Goal: Task Accomplishment & Management: Manage account settings

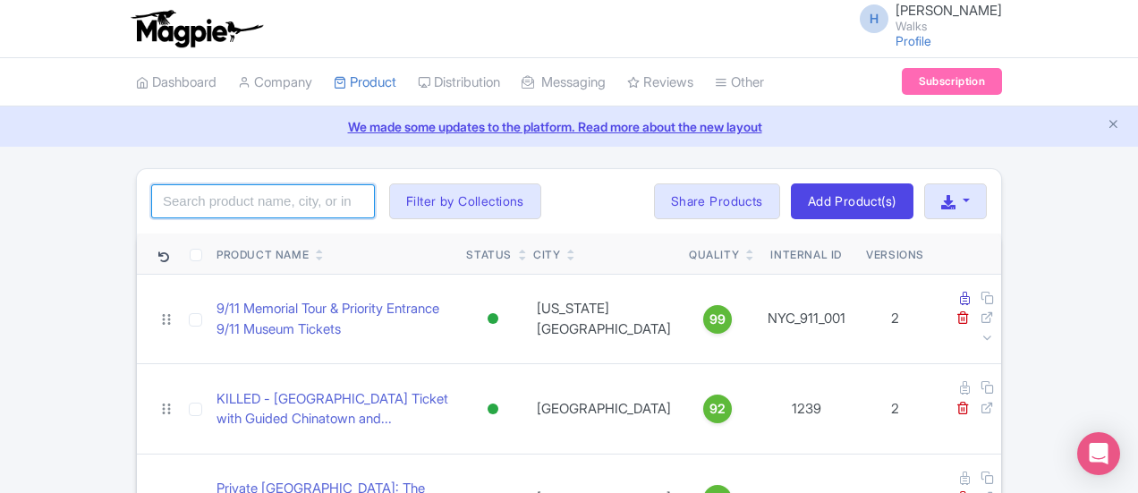
click at [152, 187] on input "search" at bounding box center [263, 201] width 224 height 34
type input "vermouth"
click button "Search" at bounding box center [0, 0] width 0 height 0
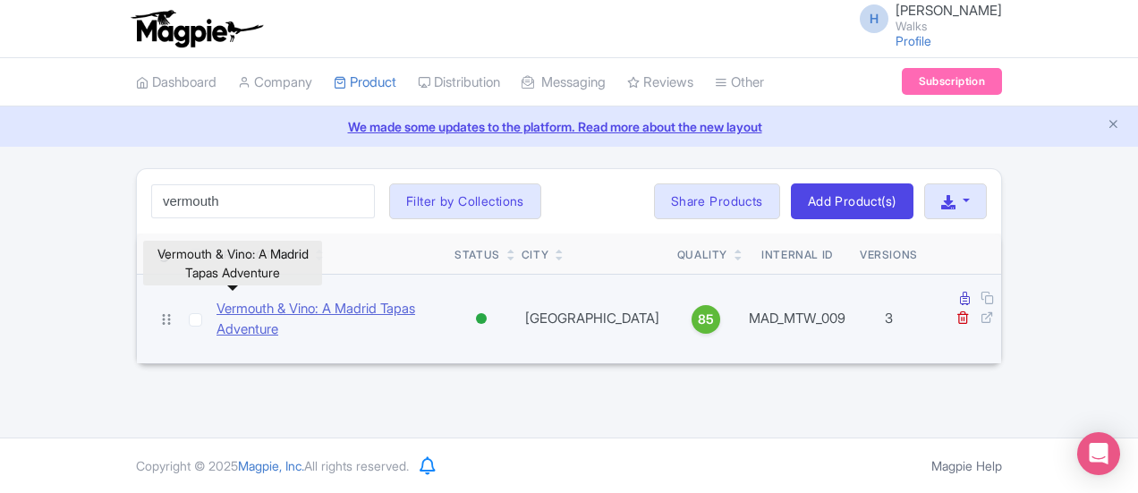
click at [217, 299] on link "Vermouth & Vino: A Madrid Tapas Adventure" at bounding box center [329, 319] width 224 height 40
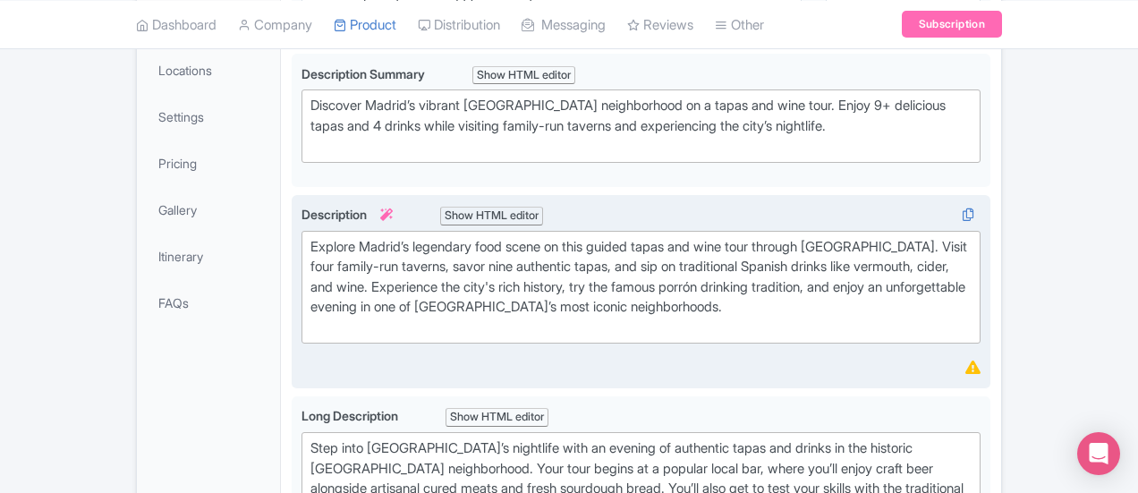
scroll to position [89, 0]
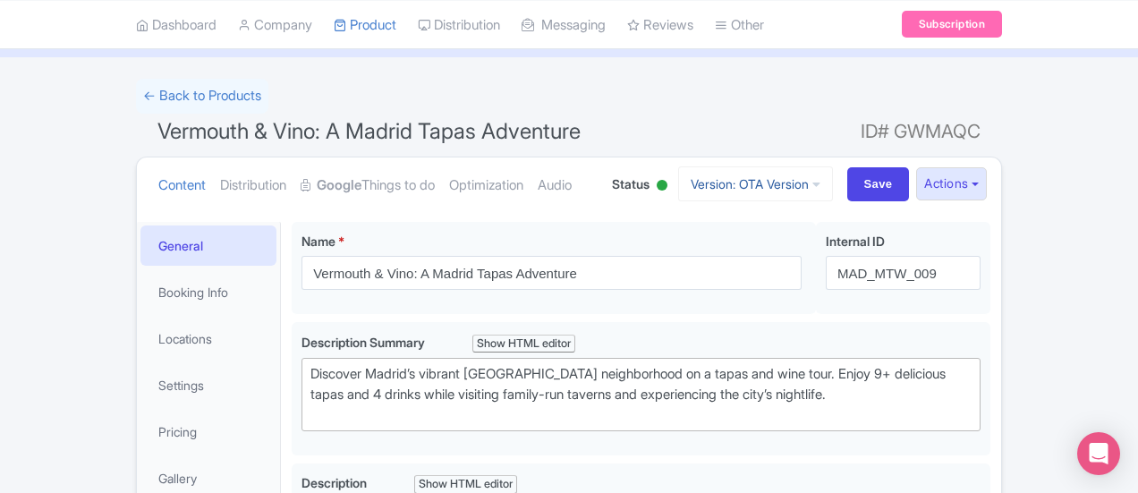
click at [833, 183] on link "Version: OTA Version" at bounding box center [755, 183] width 155 height 35
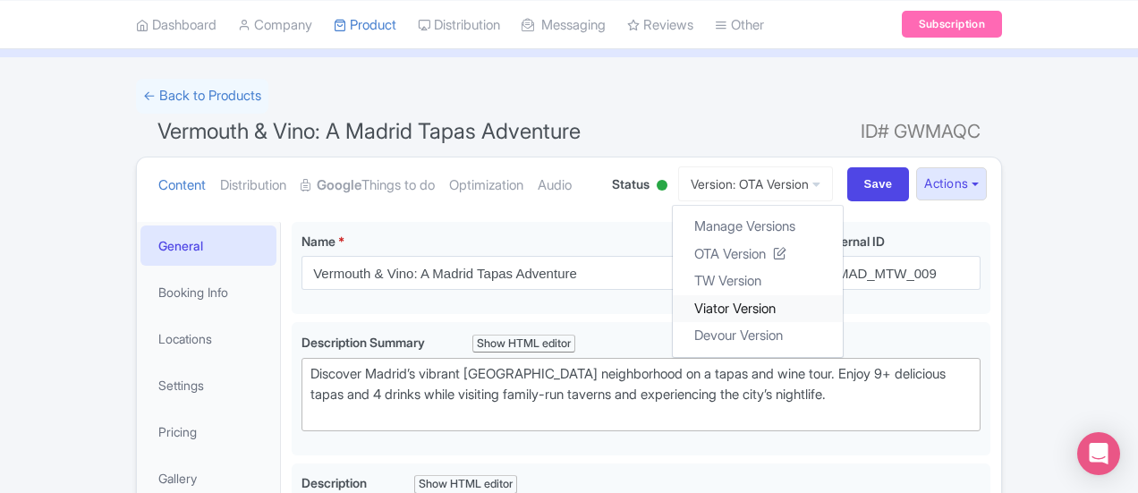
click at [837, 310] on link "Viator Version" at bounding box center [758, 308] width 170 height 28
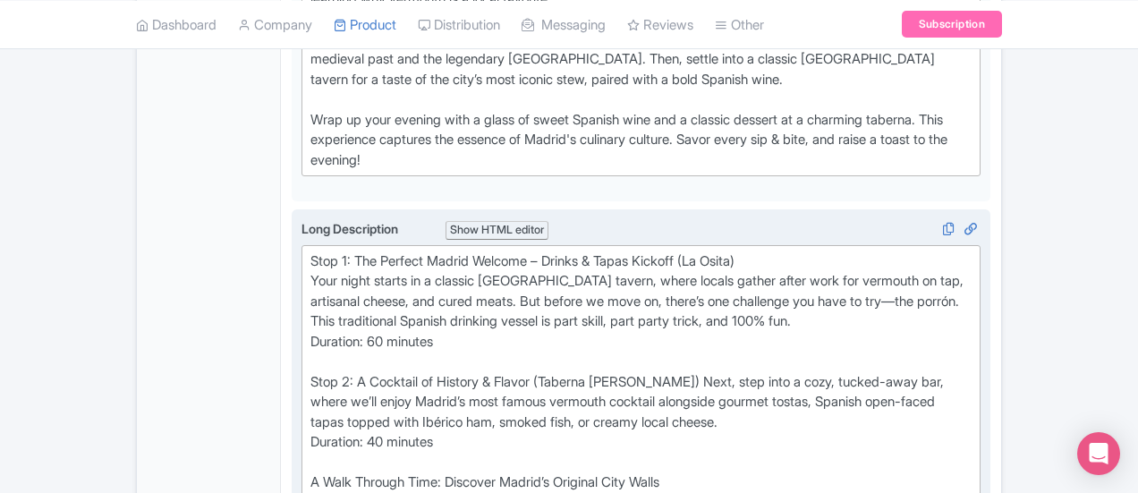
scroll to position [805, 0]
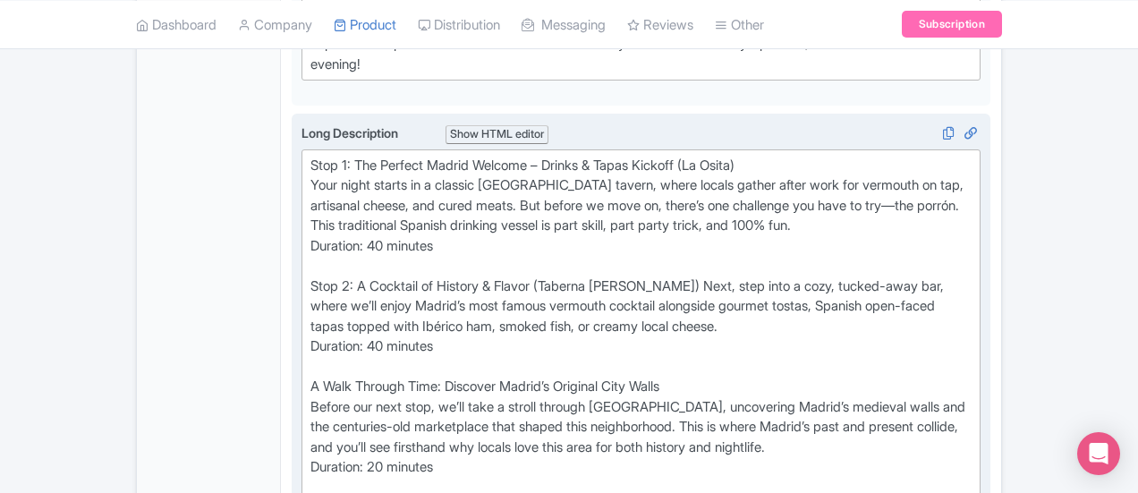
scroll to position [984, 0]
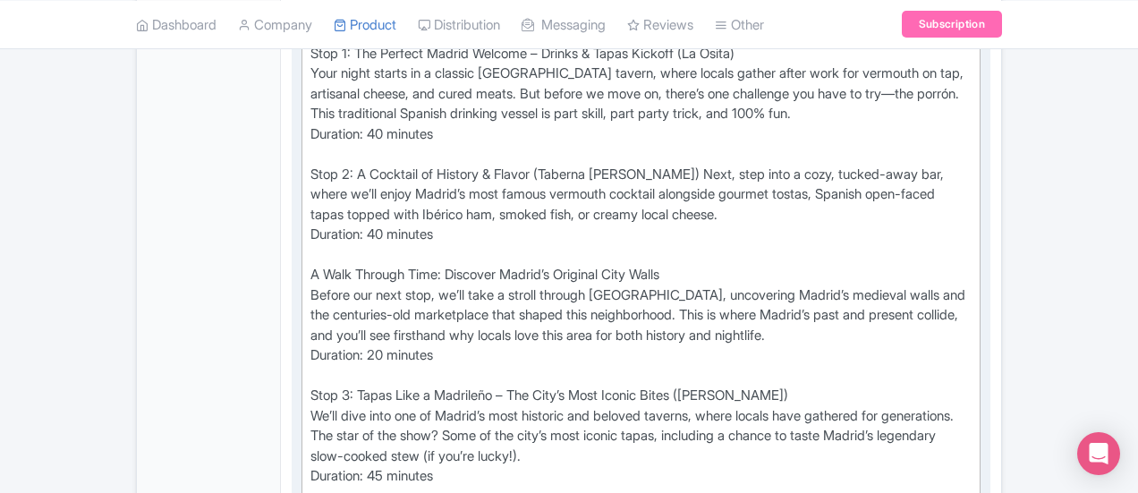
click at [310, 165] on div "Stop 1: The Perfect Madrid Welcome – Drinks & Tapas Kickoff (La Osita) Your nig…" at bounding box center [640, 356] width 661 height 625
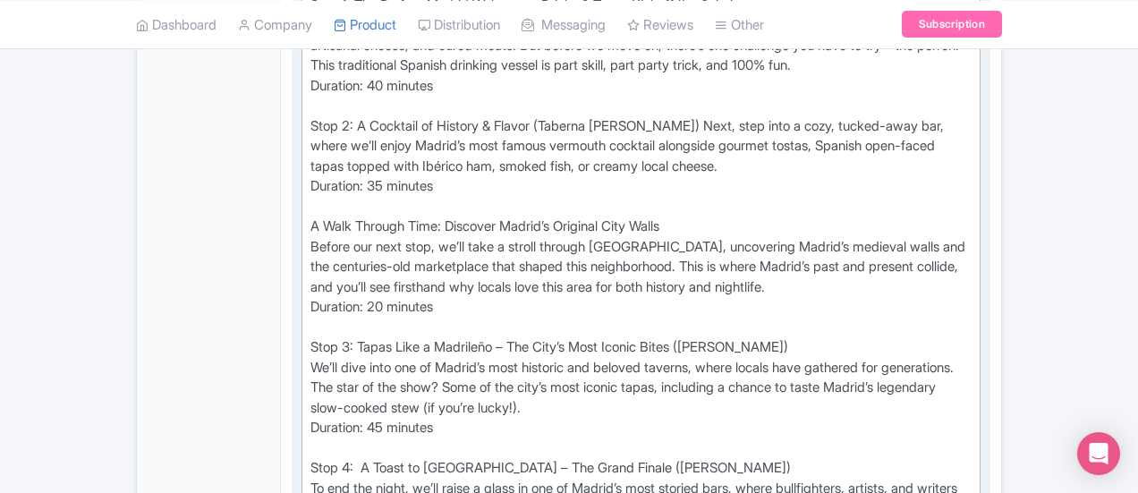
scroll to position [1074, 0]
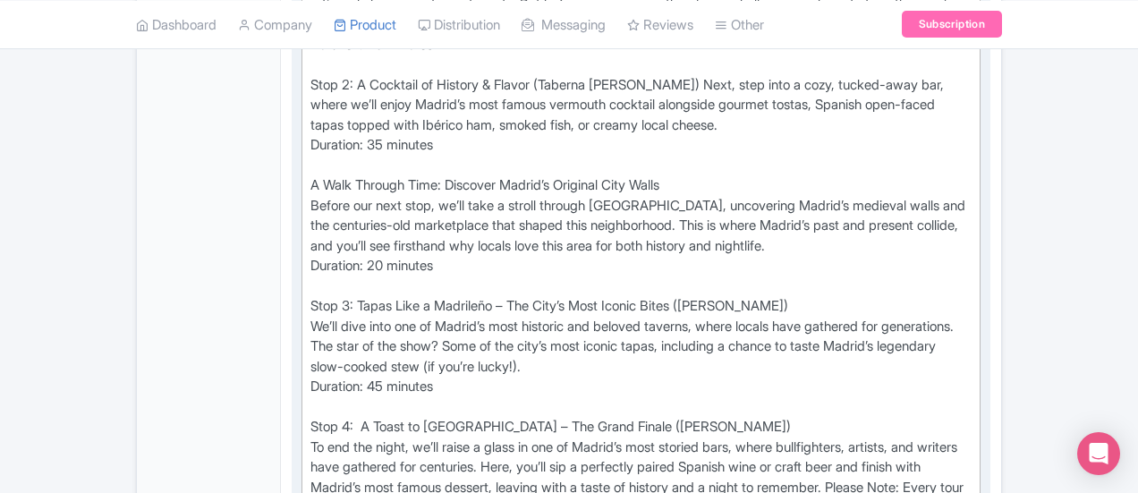
click at [310, 203] on div "Stop 1: The Perfect Madrid Welcome – Drinks & Tapas Kickoff (La Osita) Your nig…" at bounding box center [640, 266] width 661 height 625
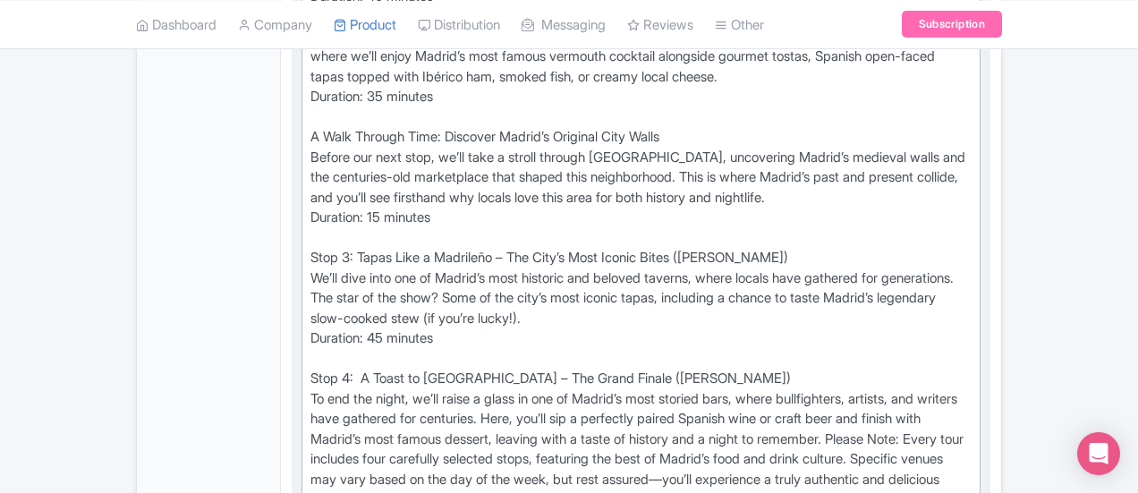
scroll to position [1163, 0]
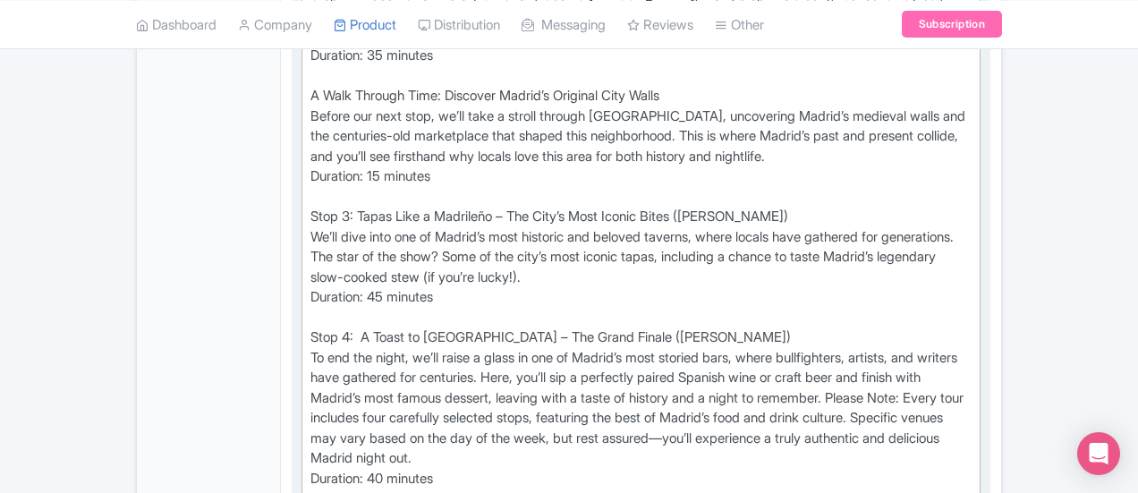
click at [310, 203] on div "Stop 1: The Perfect Madrid Welcome – Drinks & Tapas Kickoff (La Osita) Your nig…" at bounding box center [640, 177] width 661 height 625
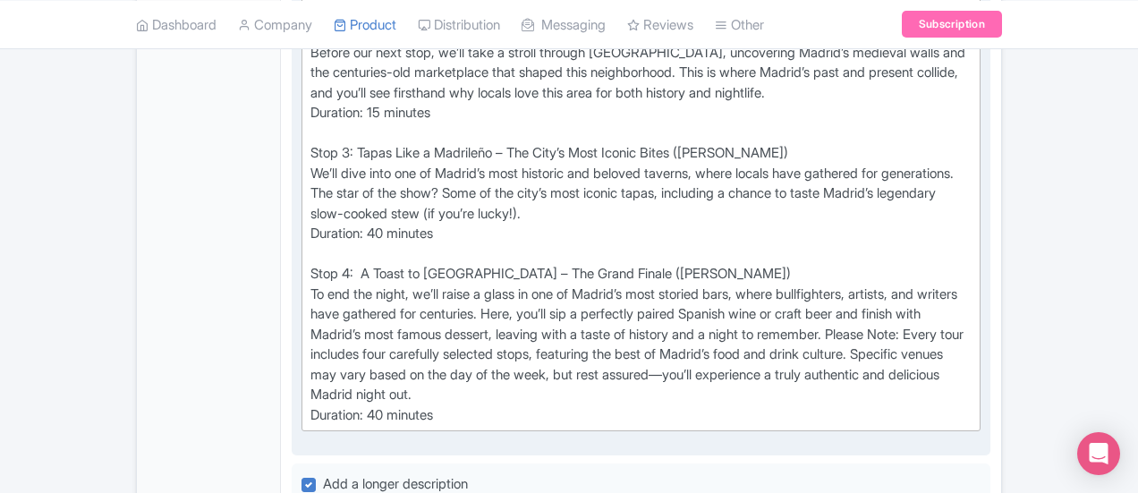
scroll to position [1253, 0]
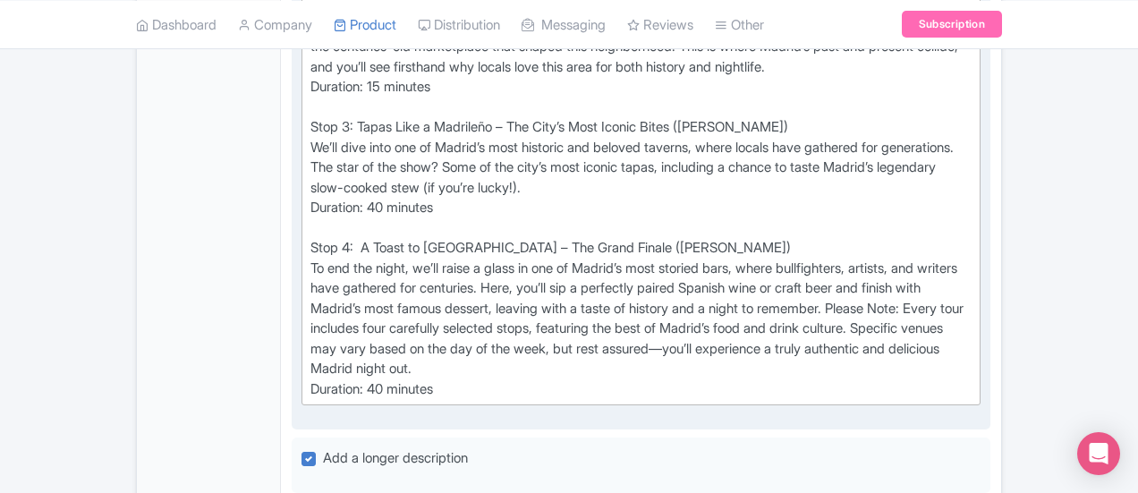
click at [310, 278] on div "Stop 1: The Perfect Madrid Welcome – Drinks & Tapas Kickoff (La Osita) Your nig…" at bounding box center [640, 87] width 661 height 625
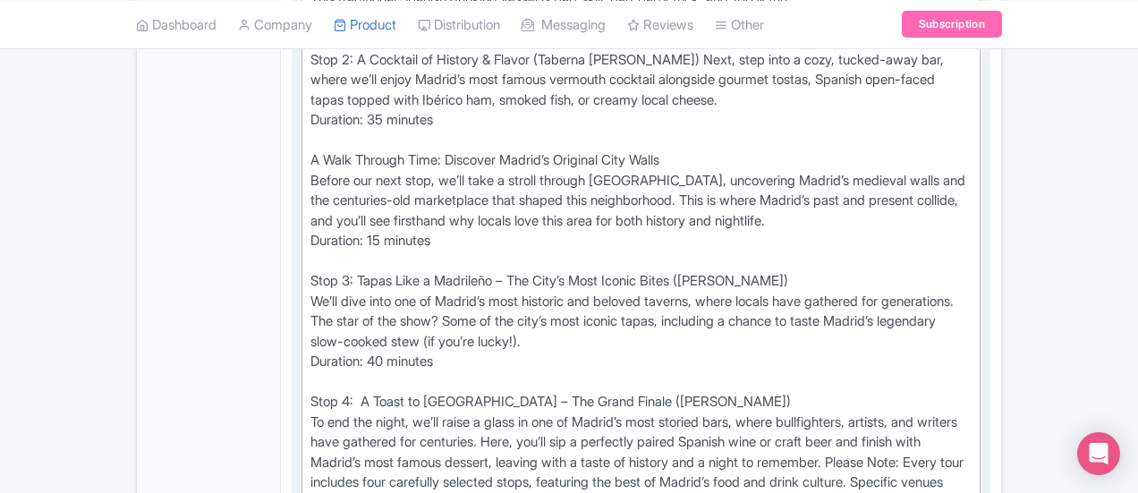
scroll to position [1074, 0]
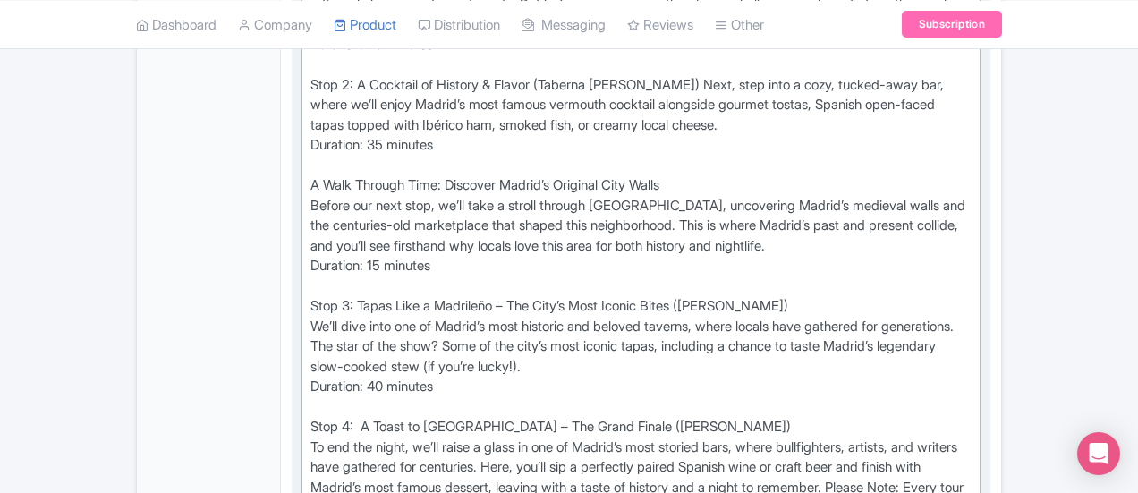
click at [310, 301] on div "Stop 1: The Perfect Madrid Welcome – Drinks & Tapas Kickoff (La Osita) Your nig…" at bounding box center [640, 266] width 661 height 625
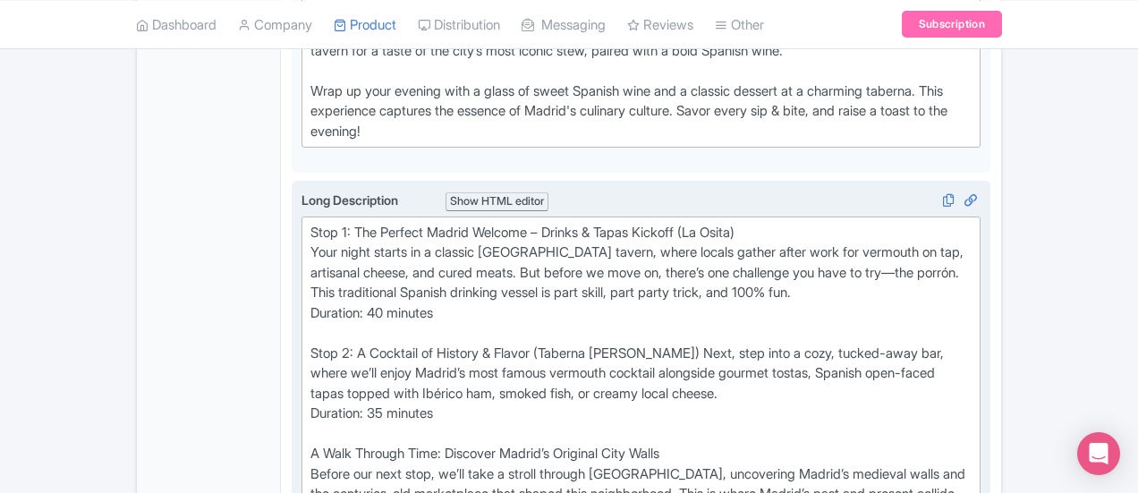
scroll to position [895, 0]
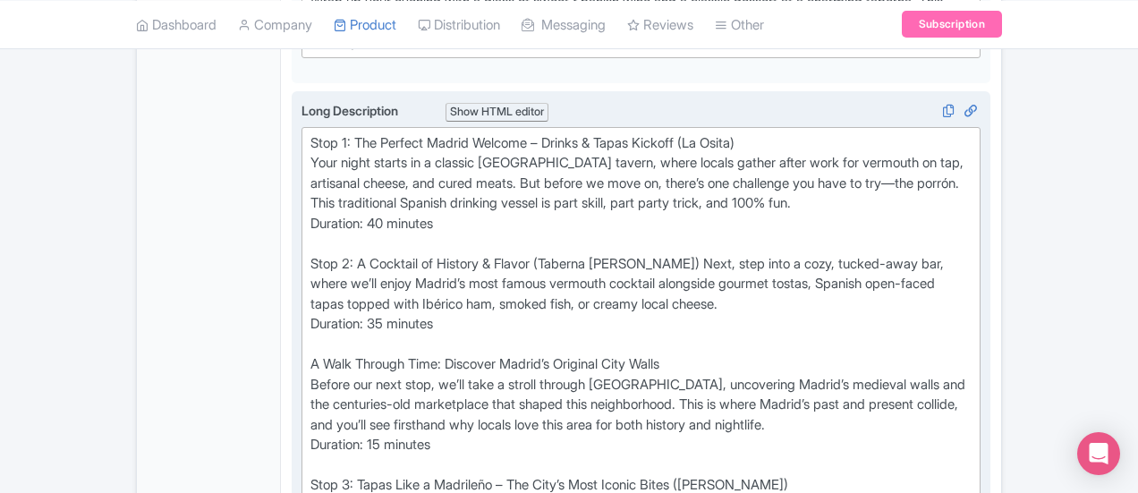
drag, startPoint x: 304, startPoint y: 256, endPoint x: 320, endPoint y: 286, distance: 34.4
click at [310, 257] on div "Stop 1: The Perfect Madrid Welcome – Drinks & Tapas Kickoff (La Osita) Your nig…" at bounding box center [640, 445] width 661 height 625
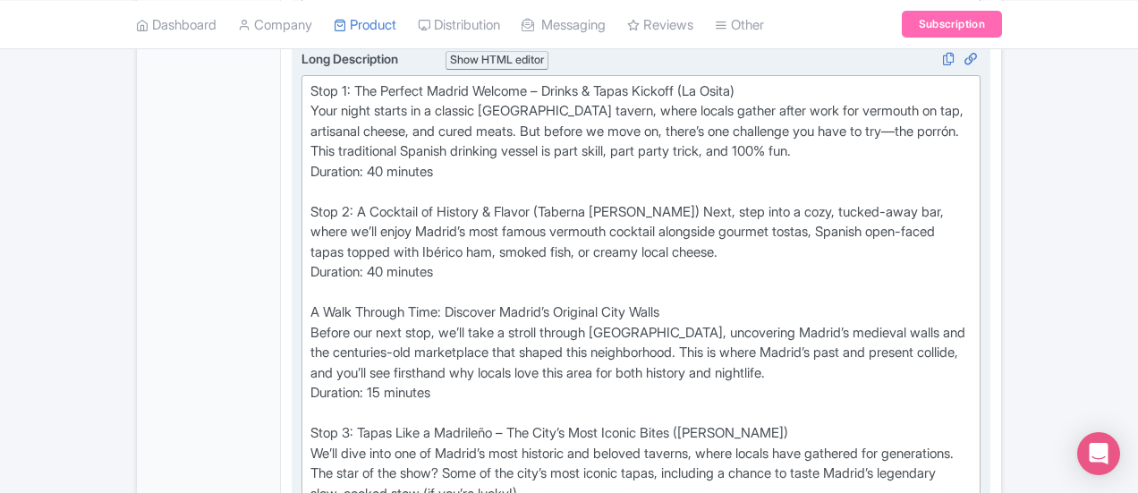
scroll to position [984, 0]
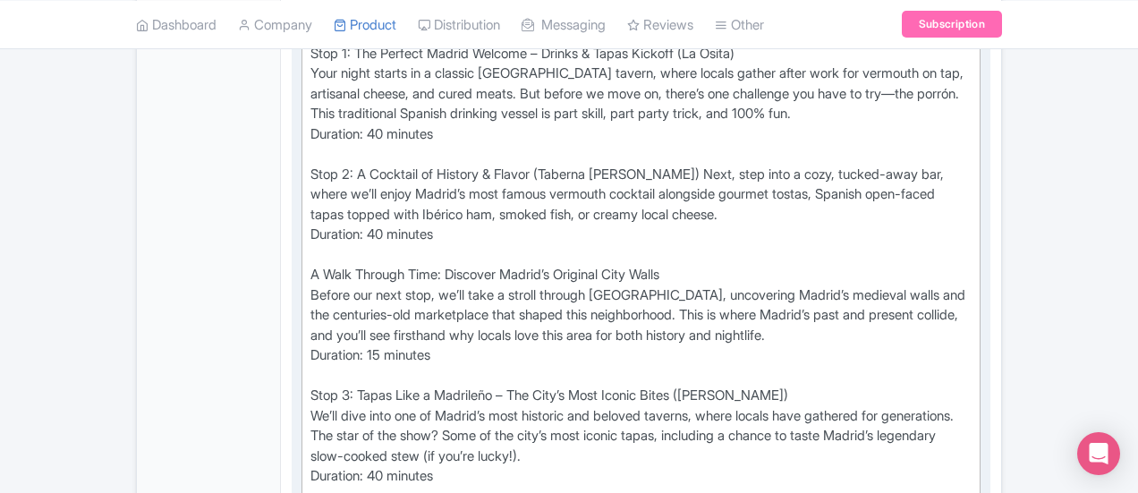
click at [310, 292] on div "Stop 1: The Perfect Madrid Welcome – Drinks & Tapas Kickoff (La Osita) Your nig…" at bounding box center [640, 356] width 661 height 625
type trix-editor "<div>Stop 1: The Perfect Madrid Welcome – Drinks &amp; Tapas Kickoff (La Osita)…"
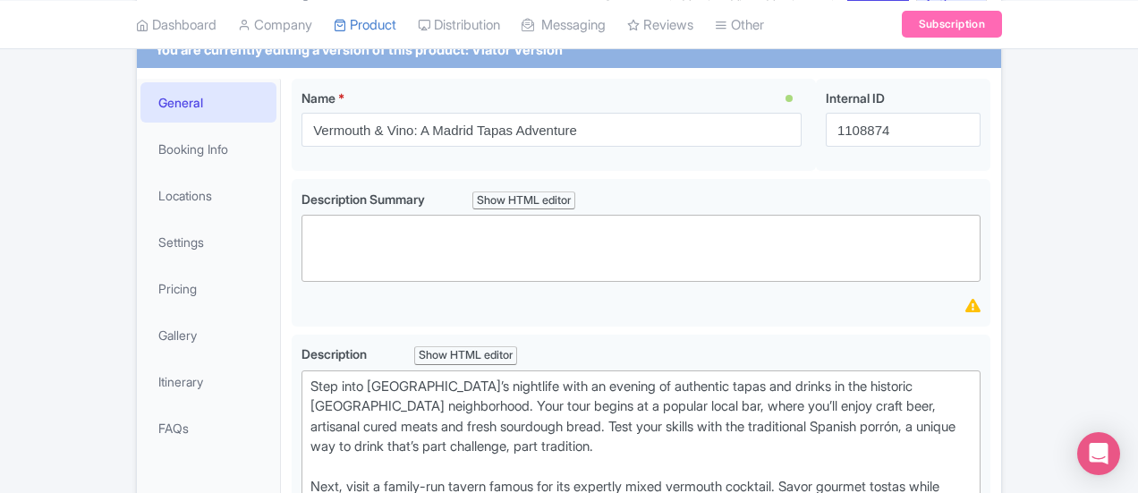
scroll to position [0, 0]
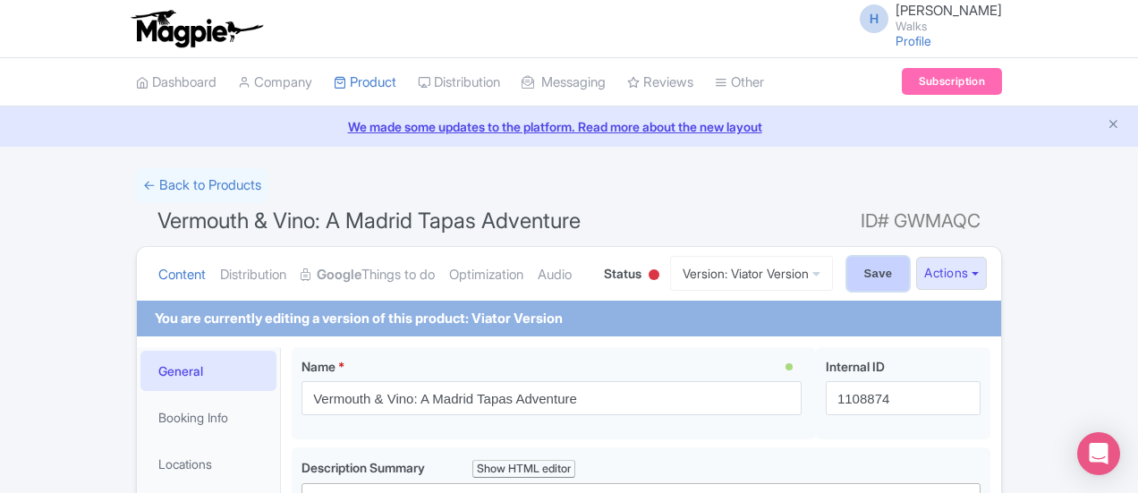
click at [910, 258] on input "Save" at bounding box center [878, 274] width 63 height 34
type input "Saving..."
